Goal: Download file/media

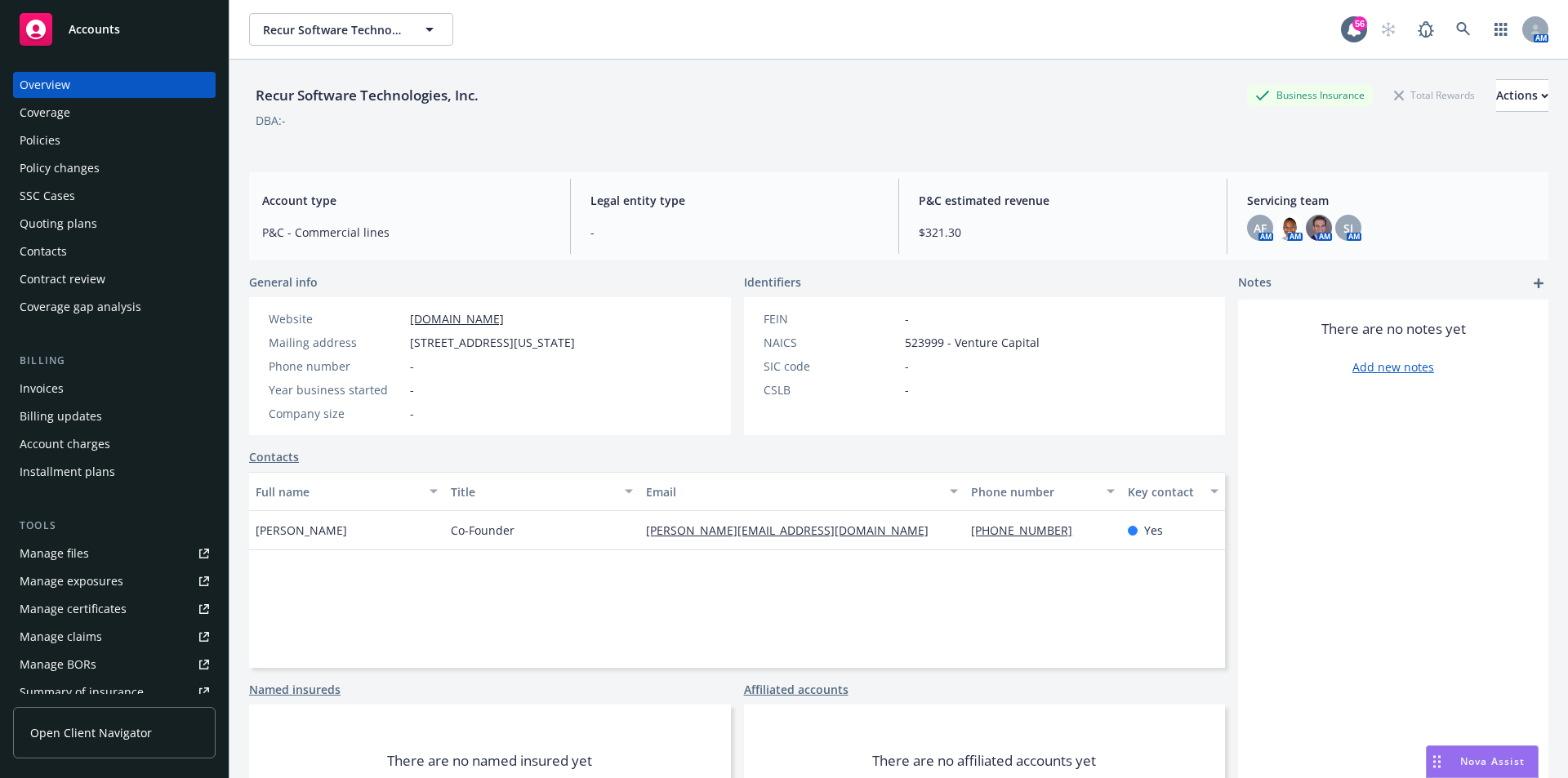
click at [66, 141] on div "Policies" at bounding box center [114, 140] width 190 height 26
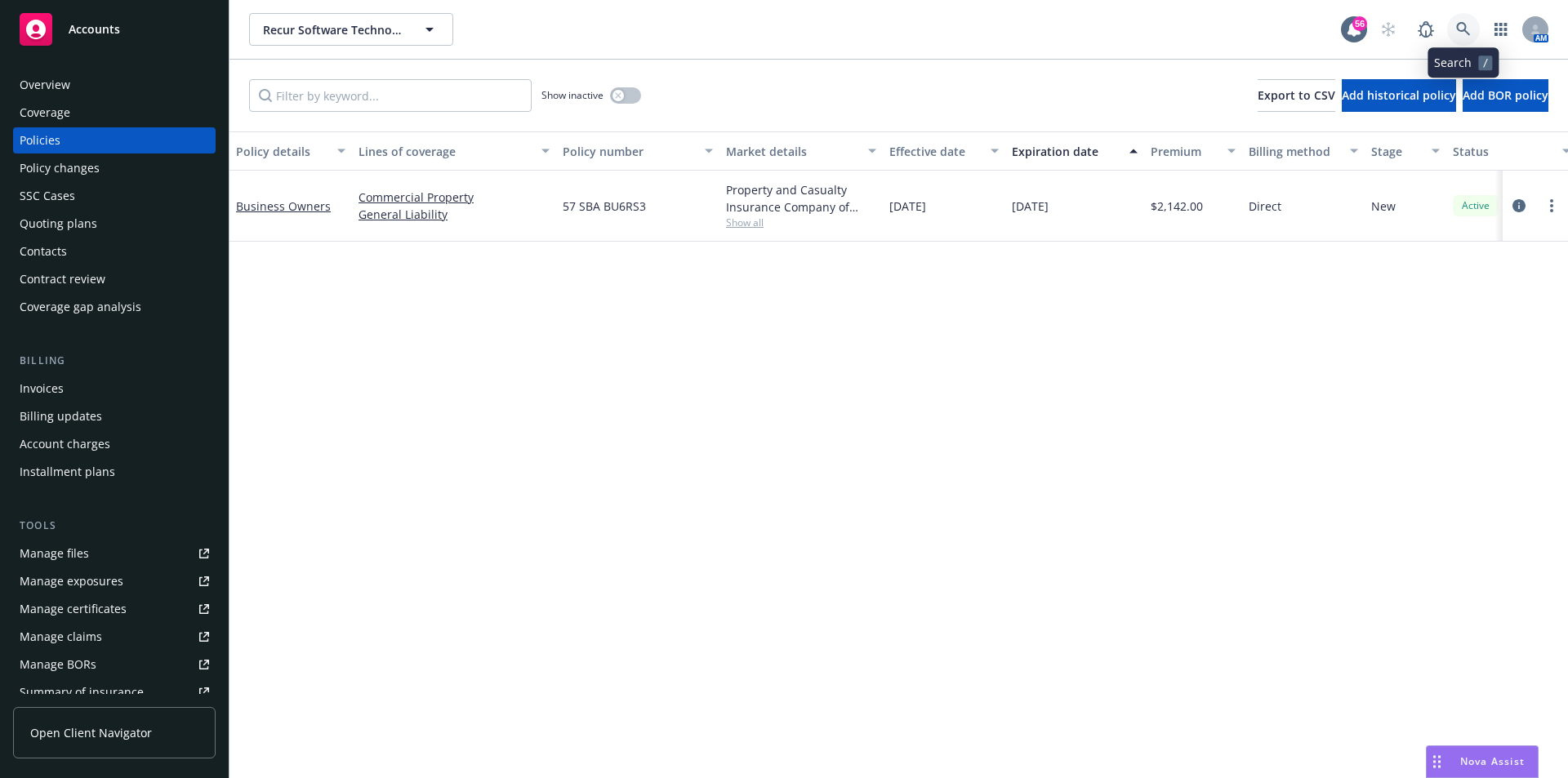
click at [1471, 27] on link at bounding box center [1463, 29] width 33 height 33
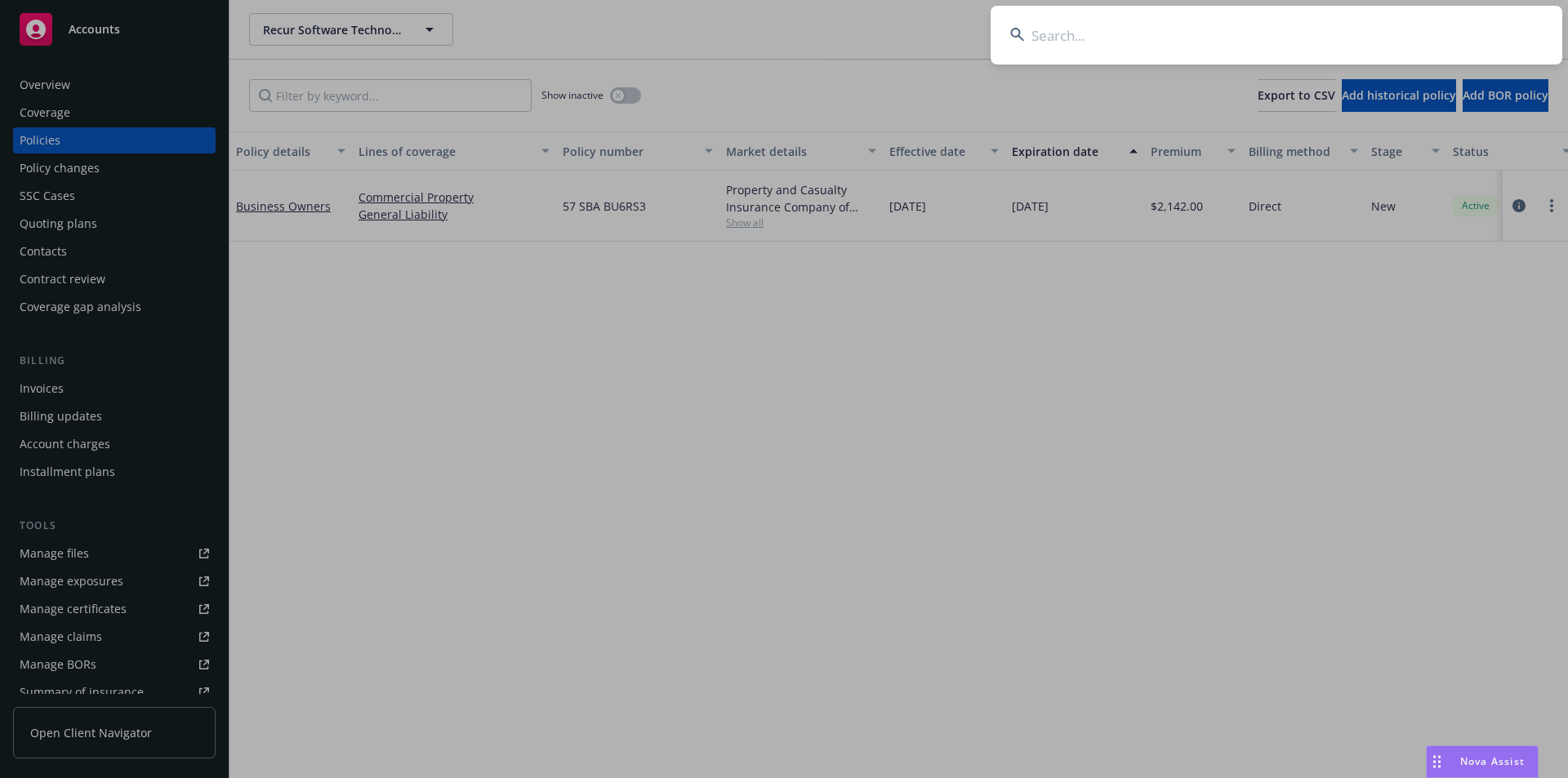
click at [1136, 34] on input at bounding box center [1276, 35] width 572 height 59
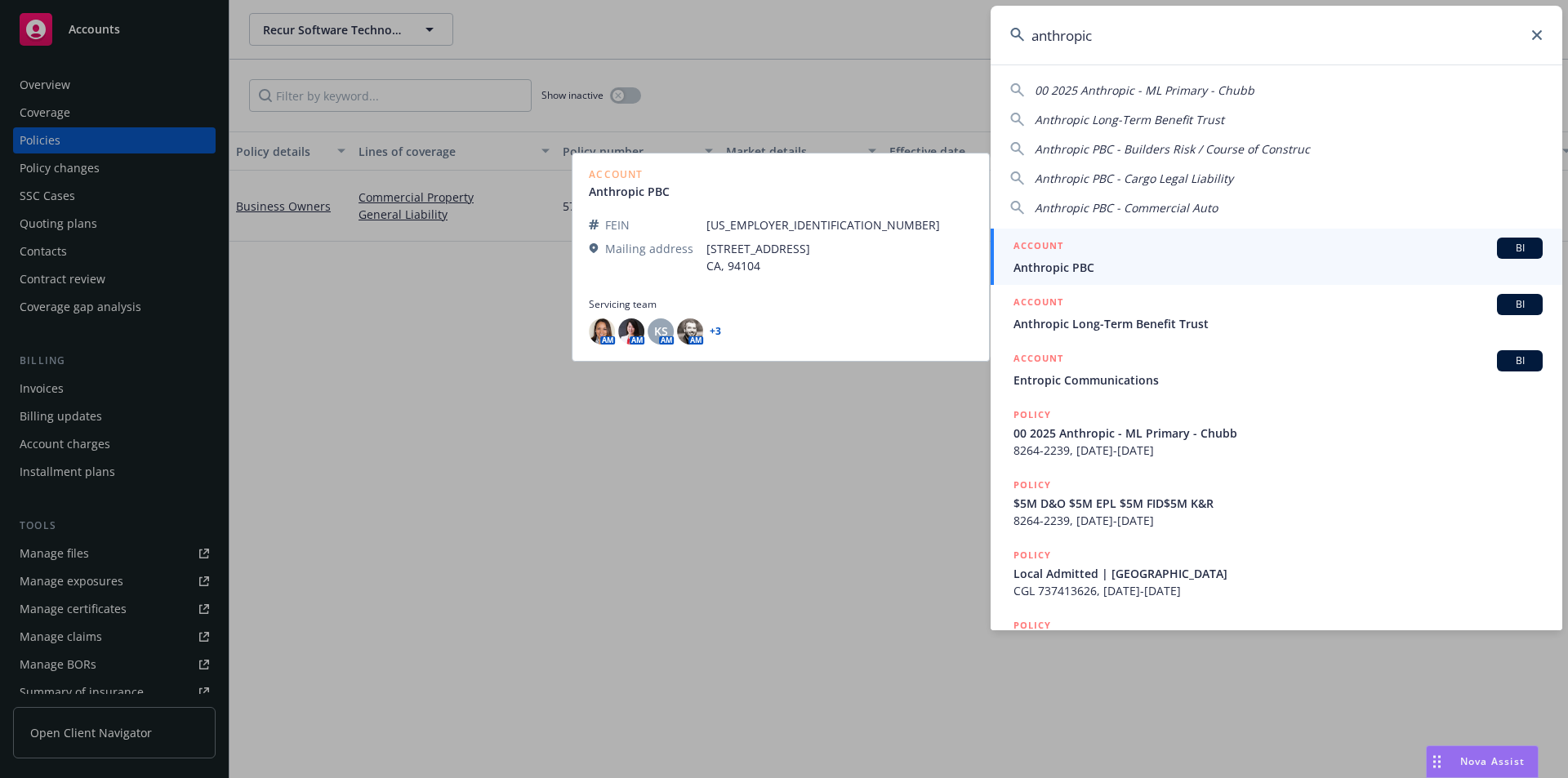
type input "anthropic"
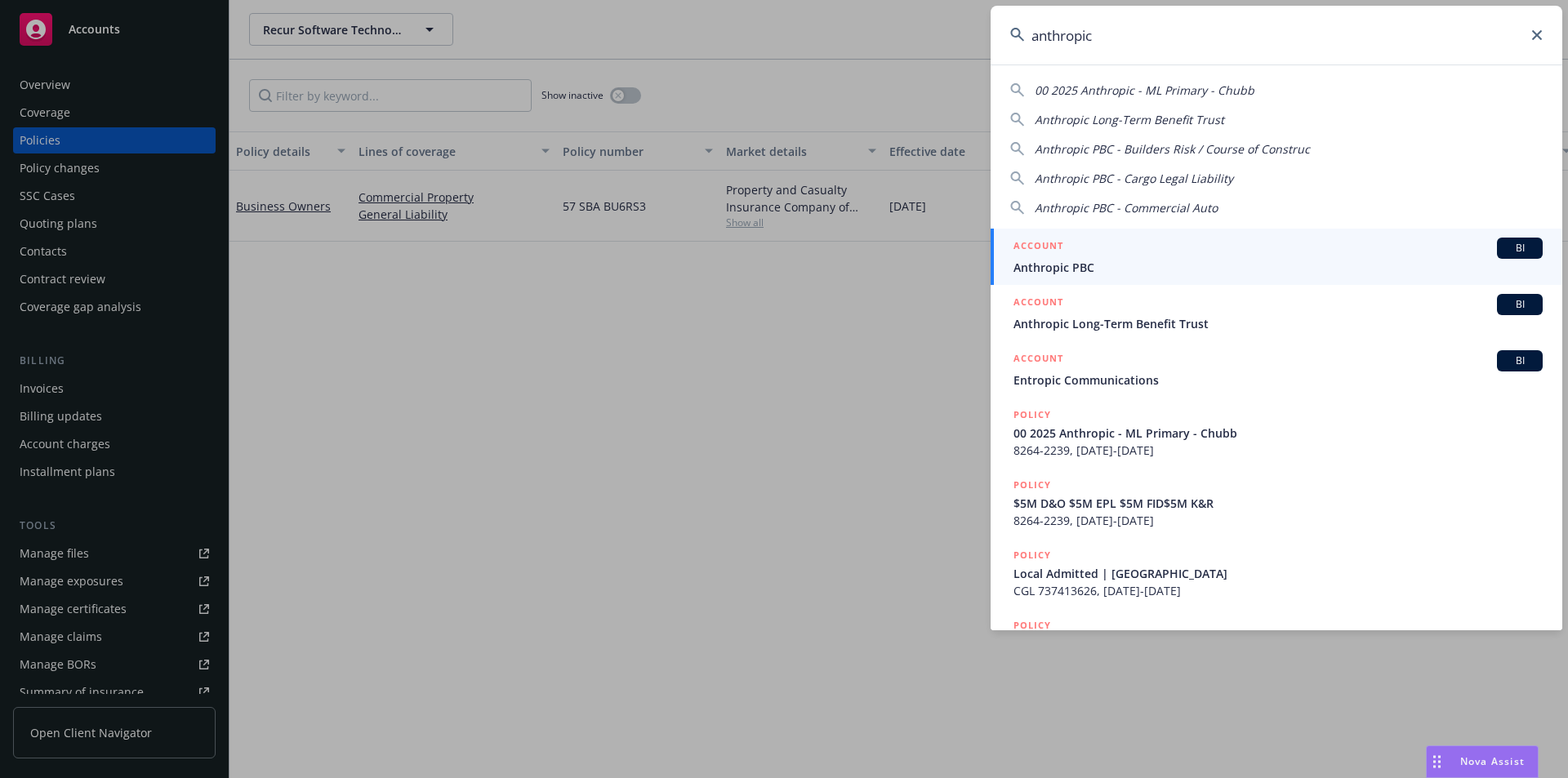
click at [1174, 264] on span "Anthropic PBC" at bounding box center [1278, 268] width 530 height 17
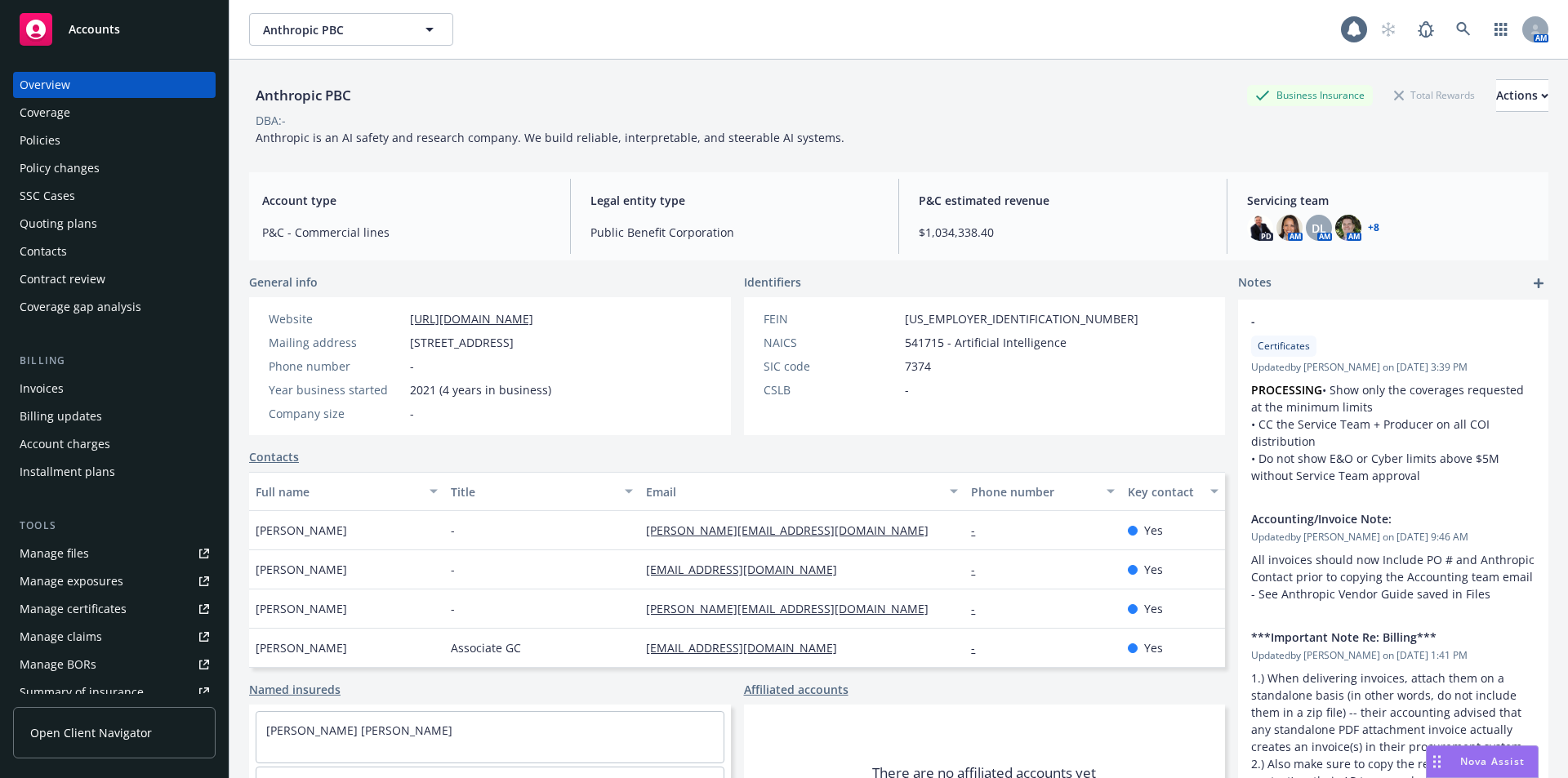
click at [50, 141] on div "Policies" at bounding box center [40, 140] width 41 height 26
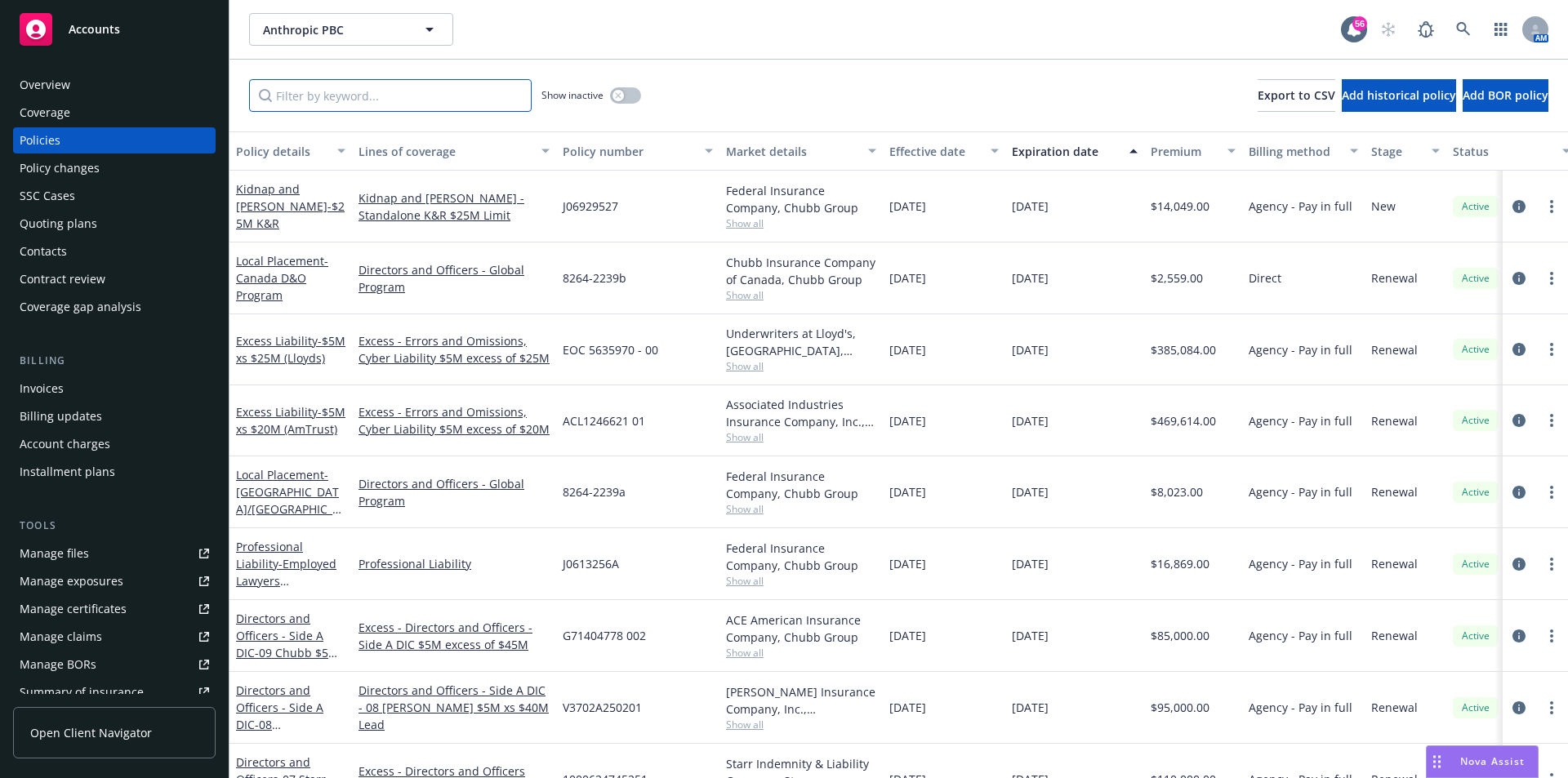
click at [422, 95] on input "Filter by keyword..." at bounding box center [390, 95] width 282 height 33
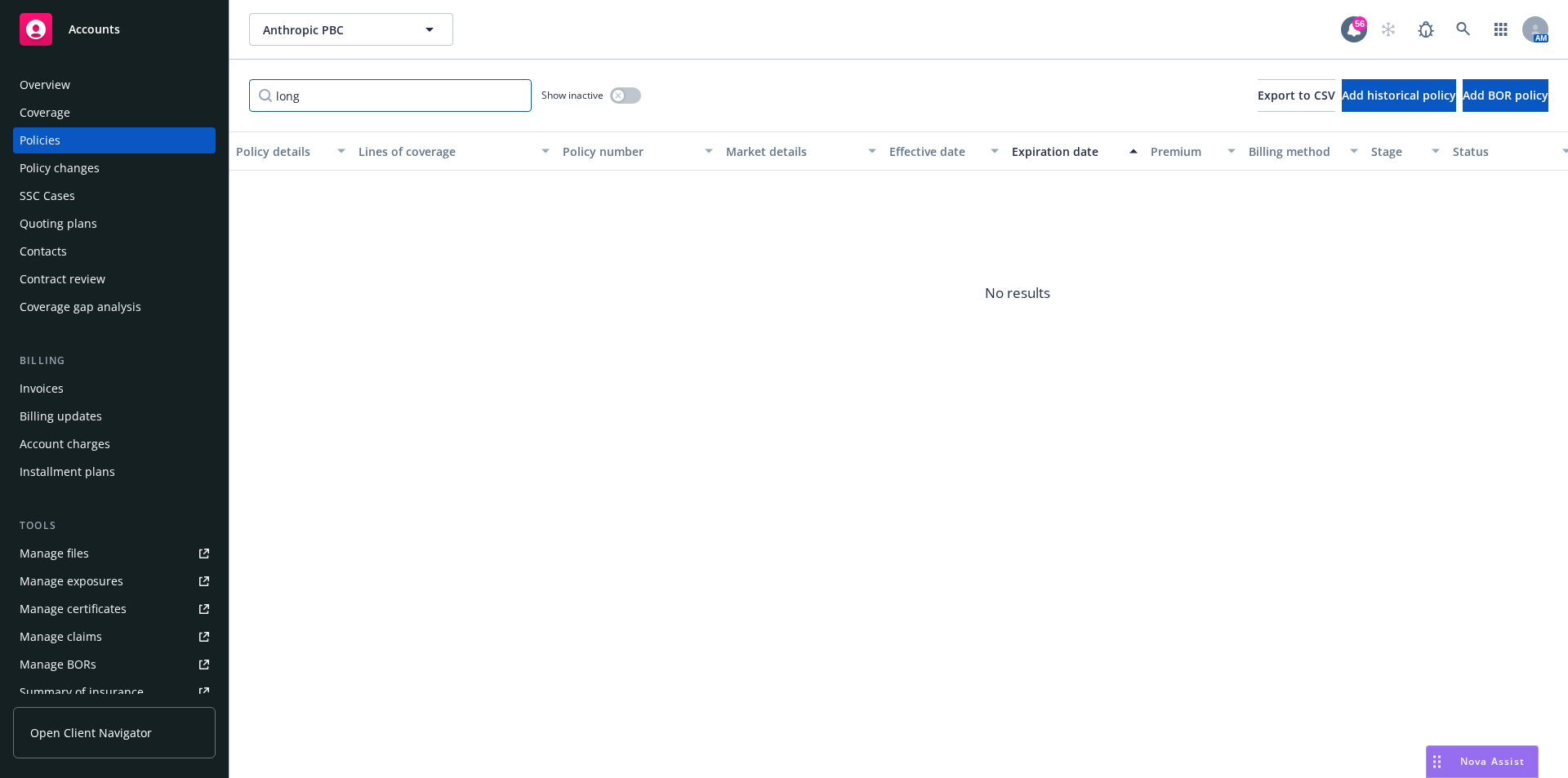
type input "long"
click at [621, 89] on button "button" at bounding box center [626, 95] width 31 height 16
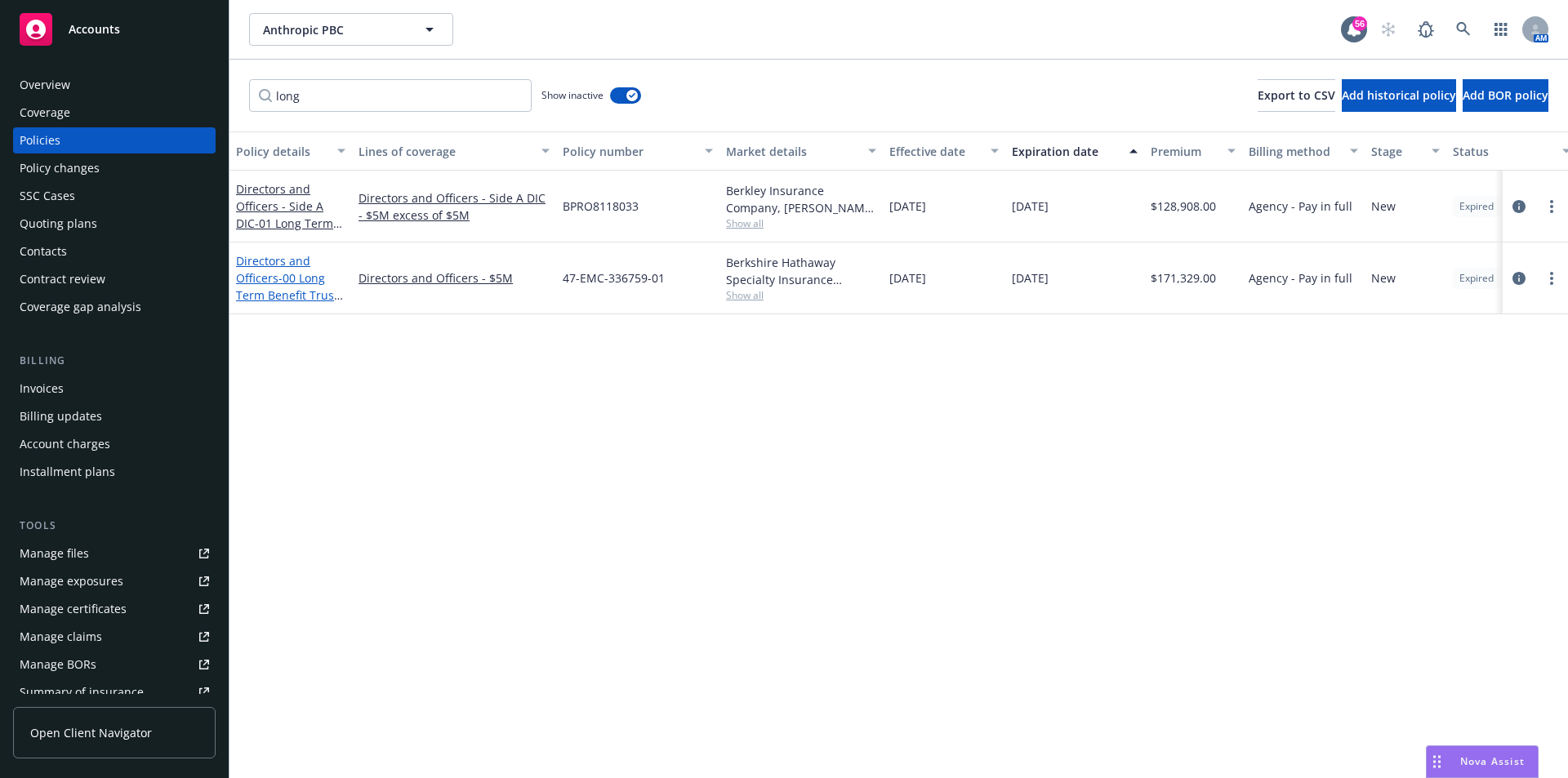
click at [275, 280] on link "Directors and Officers - 00 Long Term Benefit Trust $5M D&O" at bounding box center [287, 286] width 102 height 67
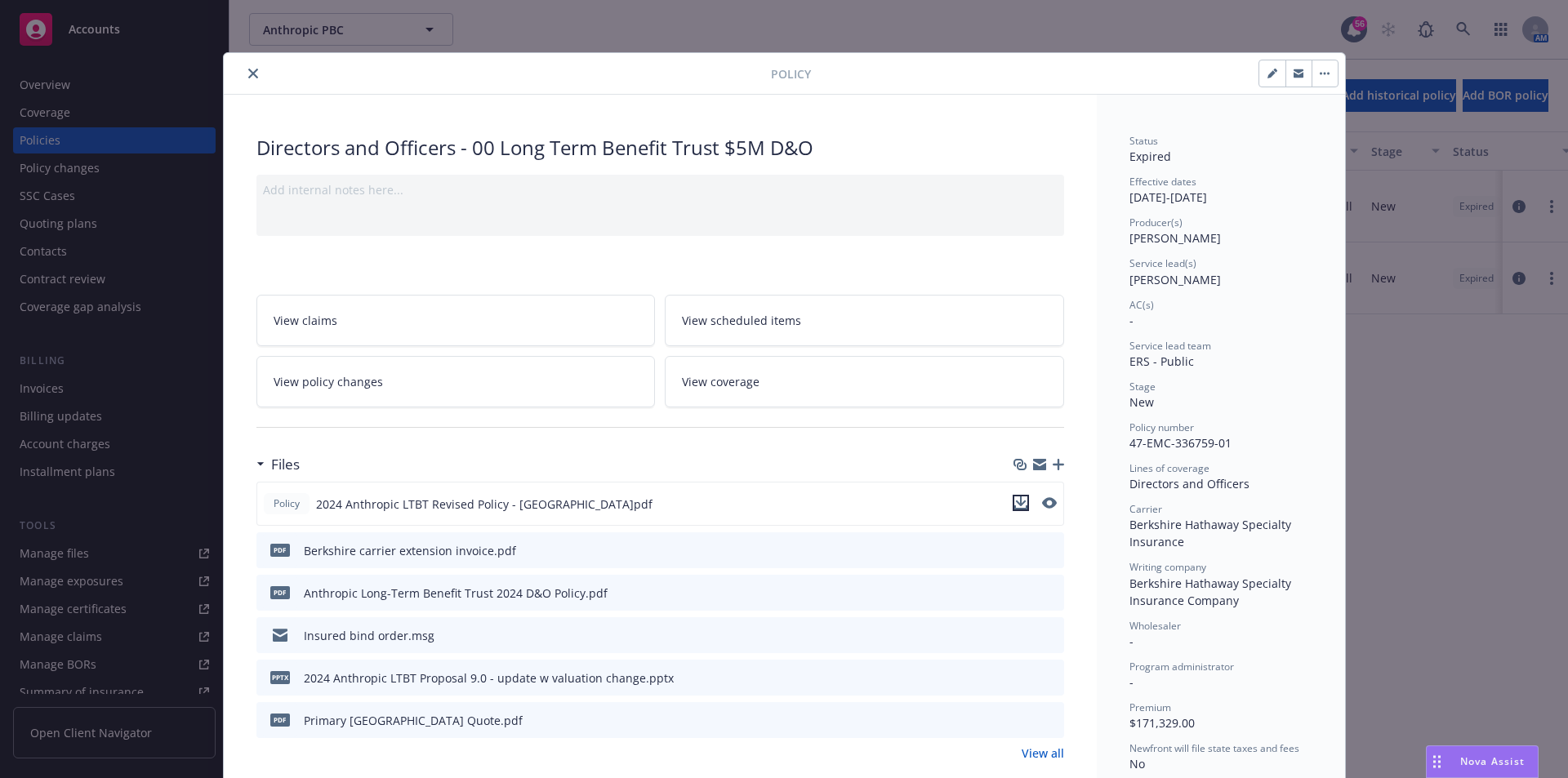
click at [1015, 498] on icon "download file" at bounding box center [1020, 501] width 10 height 9
